Goal: Information Seeking & Learning: Learn about a topic

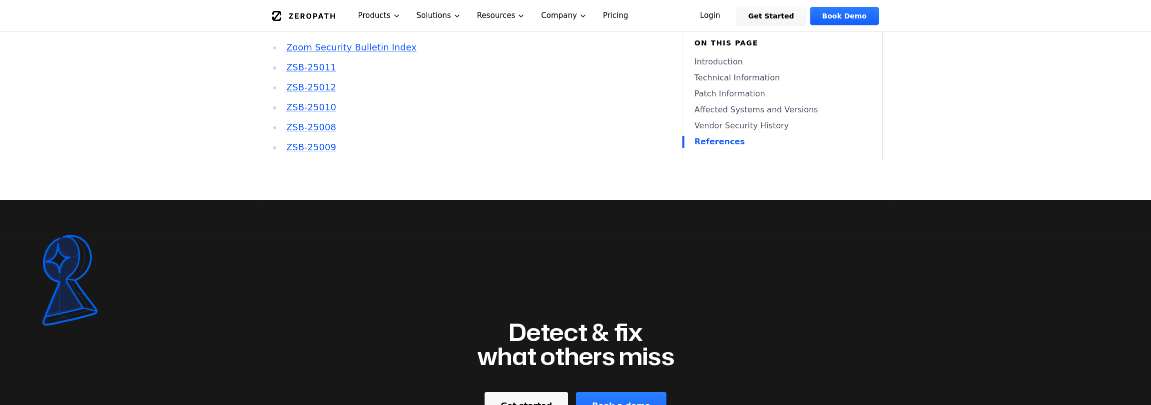
scroll to position [1998, 0]
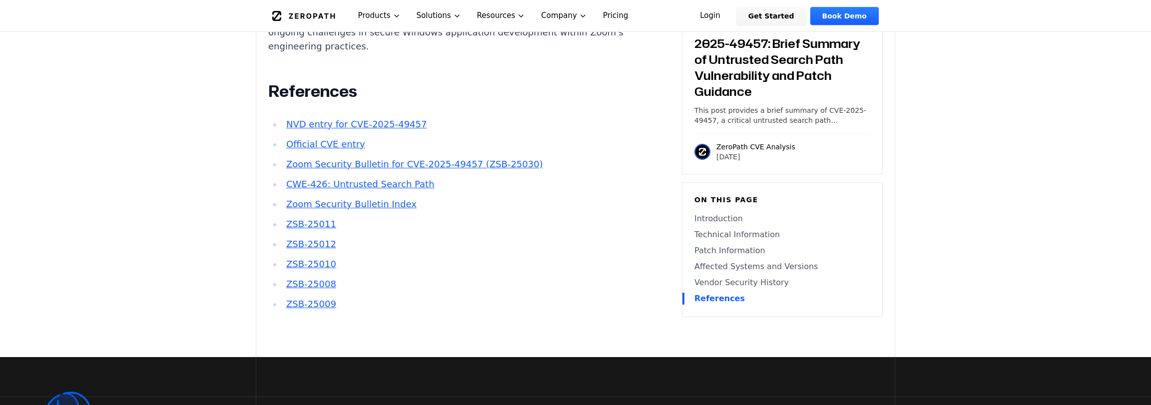
scroll to position [1648, 0]
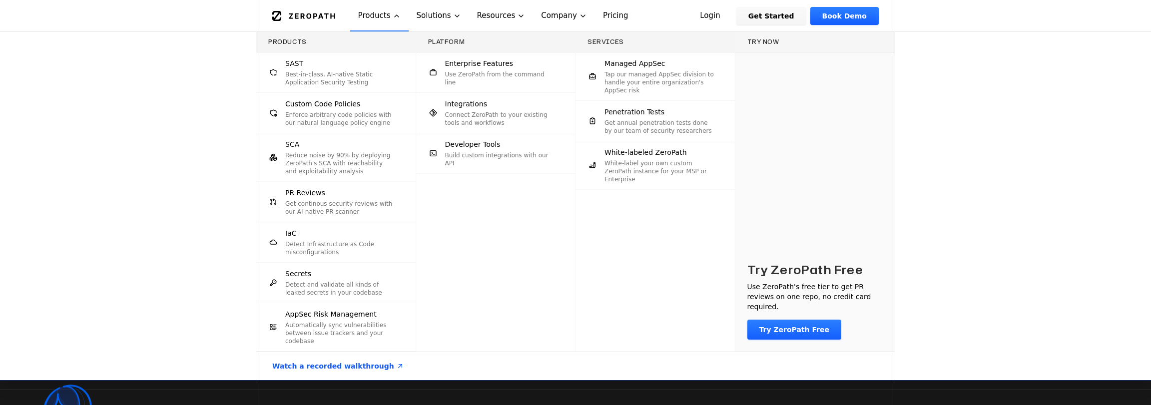
click at [102, 150] on div "Products SAST Best-in-class, AI-native Static Application Security Testing Cust…" at bounding box center [575, 206] width 1151 height 348
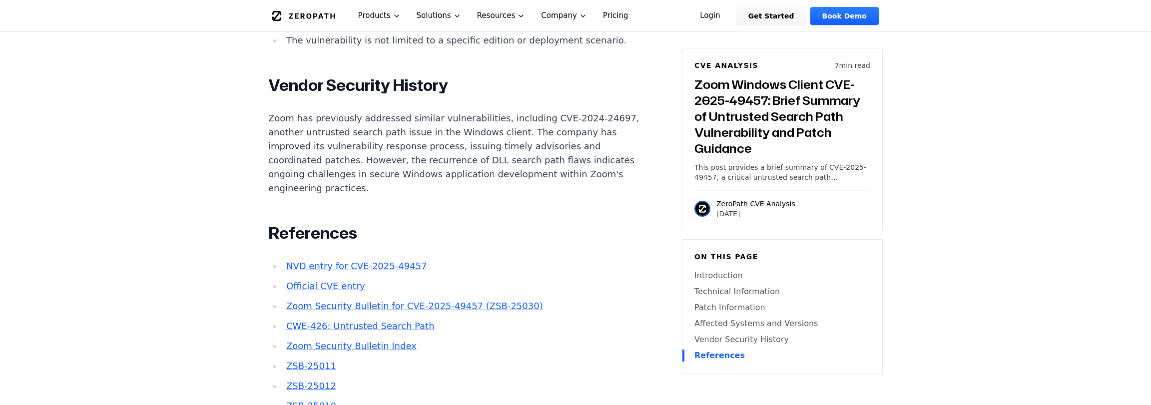
scroll to position [1499, 0]
